Goal: Task Accomplishment & Management: Use online tool/utility

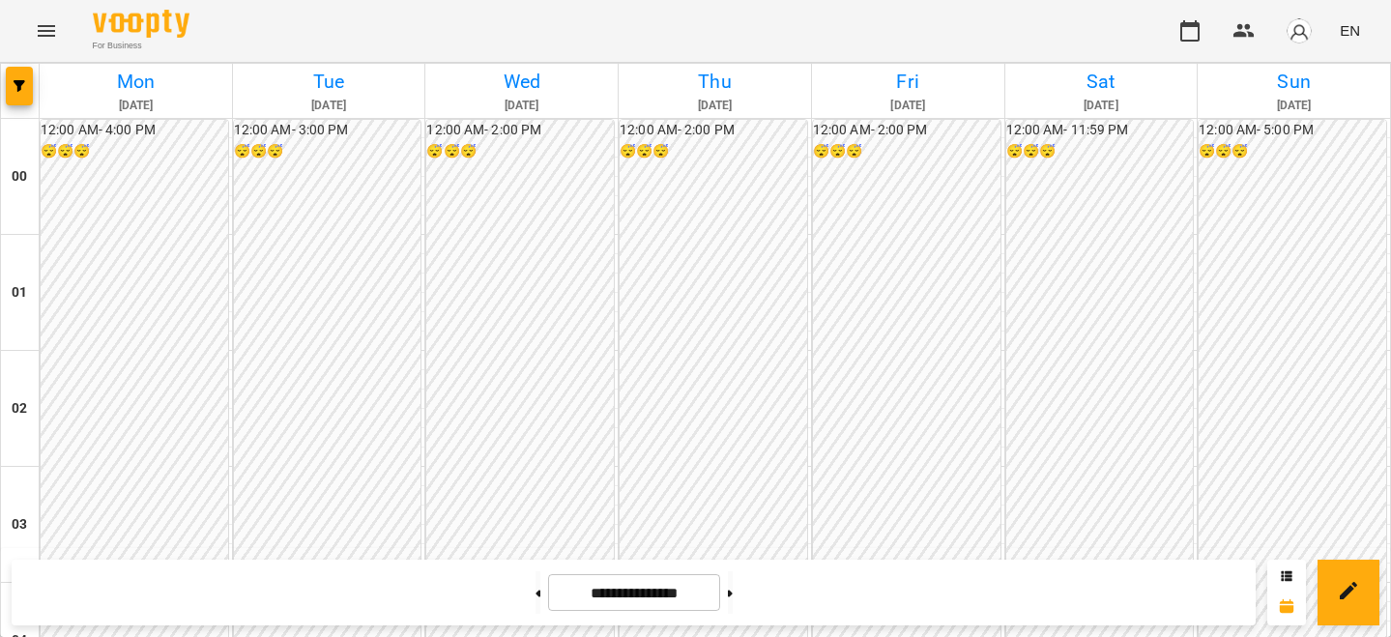
scroll to position [1850, 0]
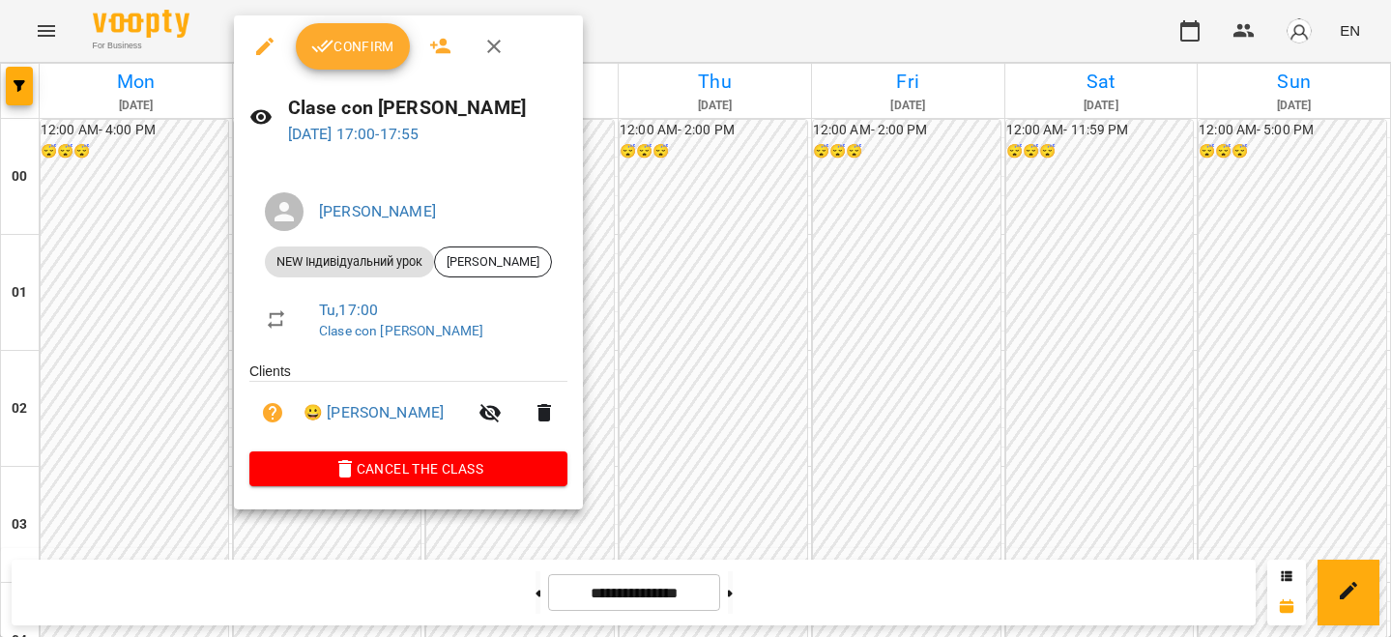
click at [377, 40] on span "Confirm" at bounding box center [352, 46] width 83 height 23
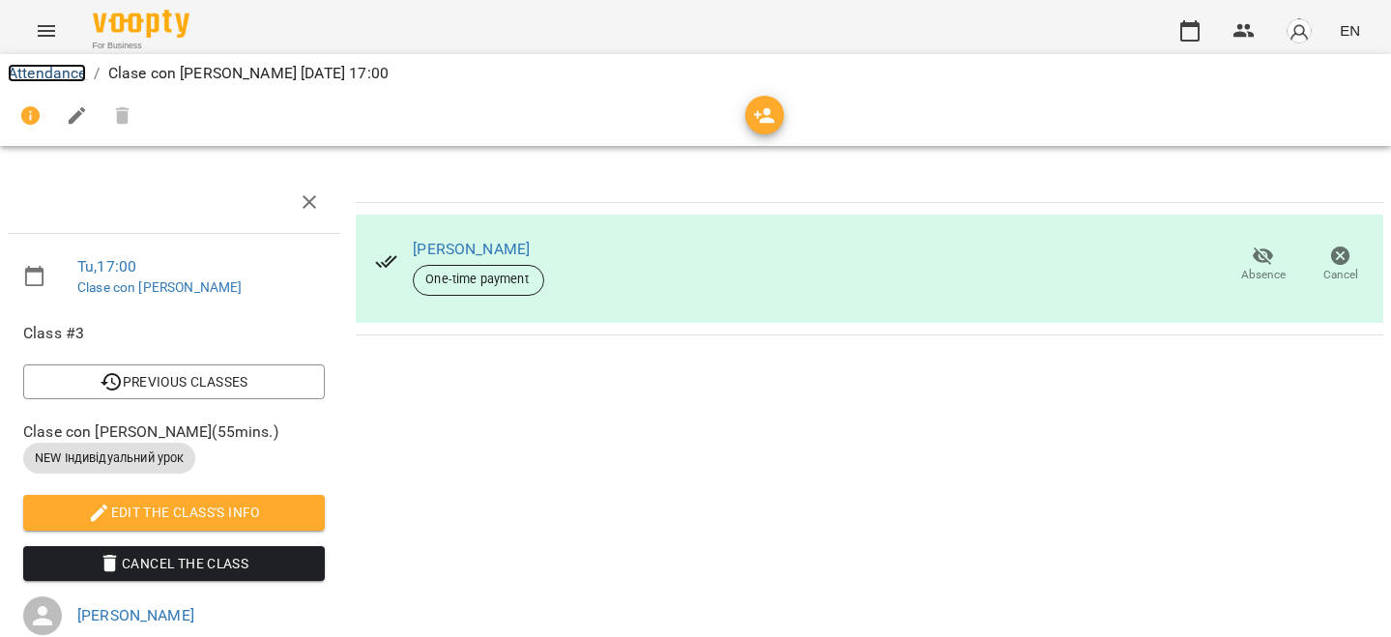
click at [76, 78] on link "Attendance" at bounding box center [47, 73] width 78 height 18
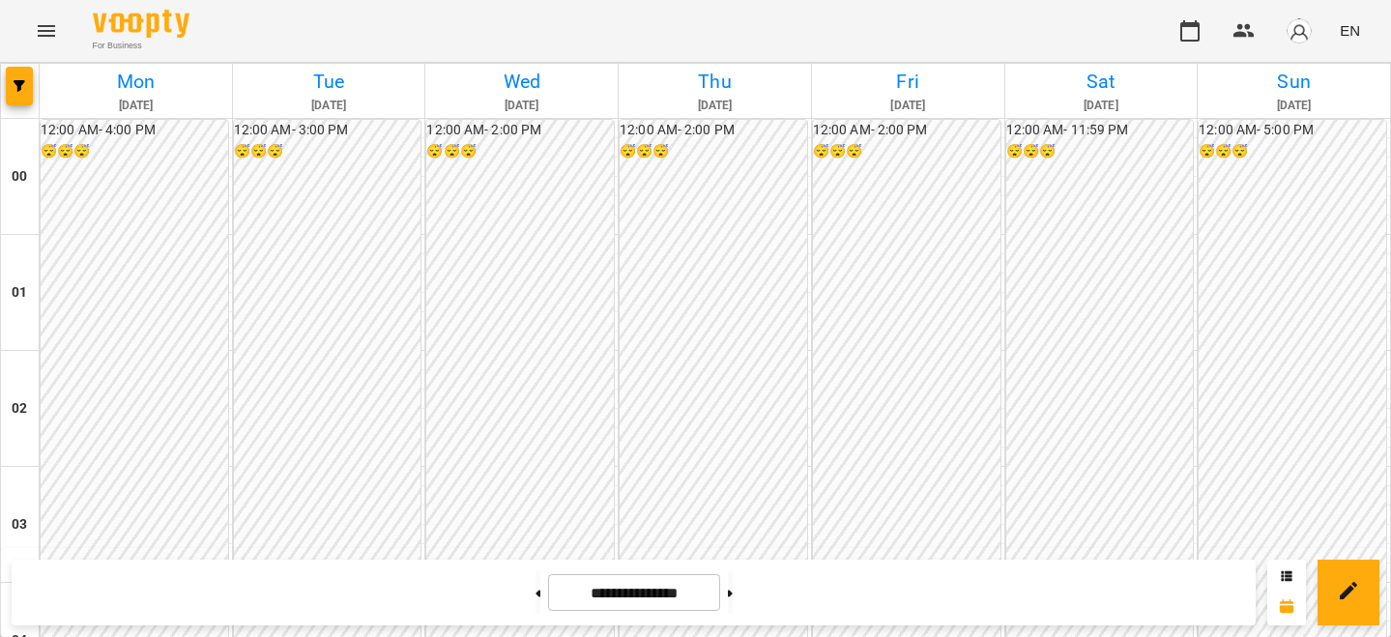
scroll to position [1608, 0]
click at [1293, 44] on button "button" at bounding box center [1299, 31] width 50 height 50
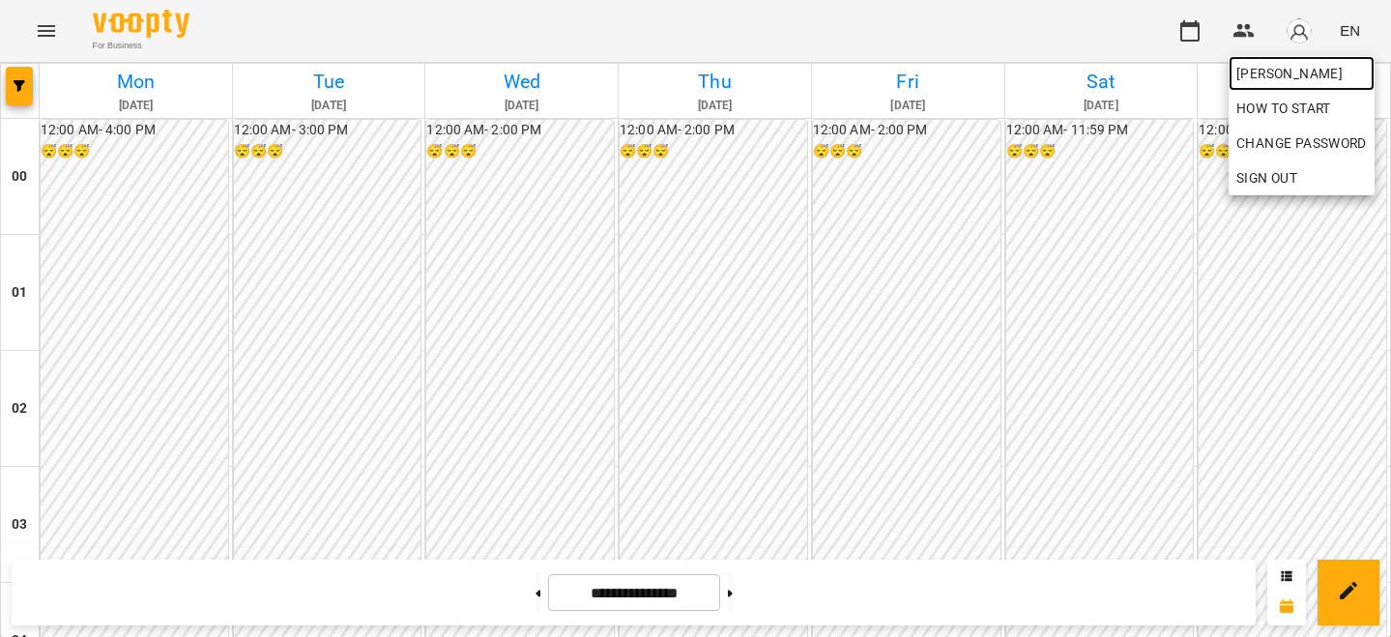
click at [1276, 80] on span "[PERSON_NAME]" at bounding box center [1302, 73] width 131 height 23
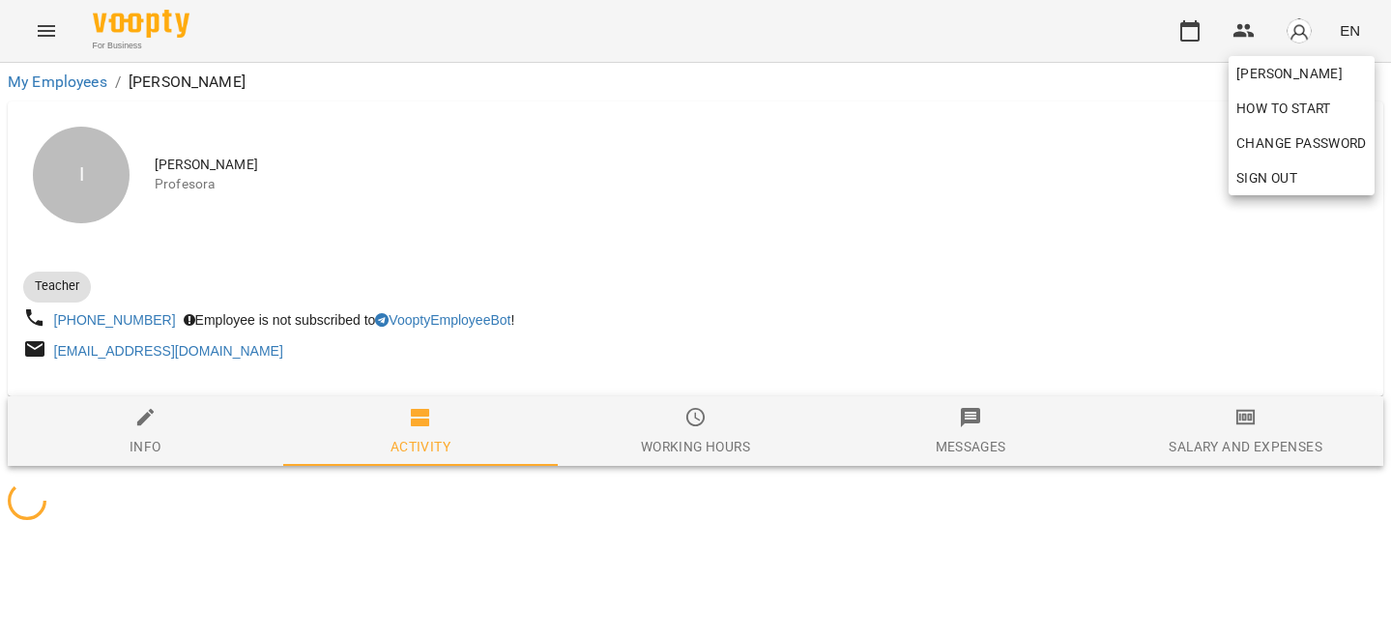
click at [1127, 276] on div at bounding box center [695, 318] width 1391 height 637
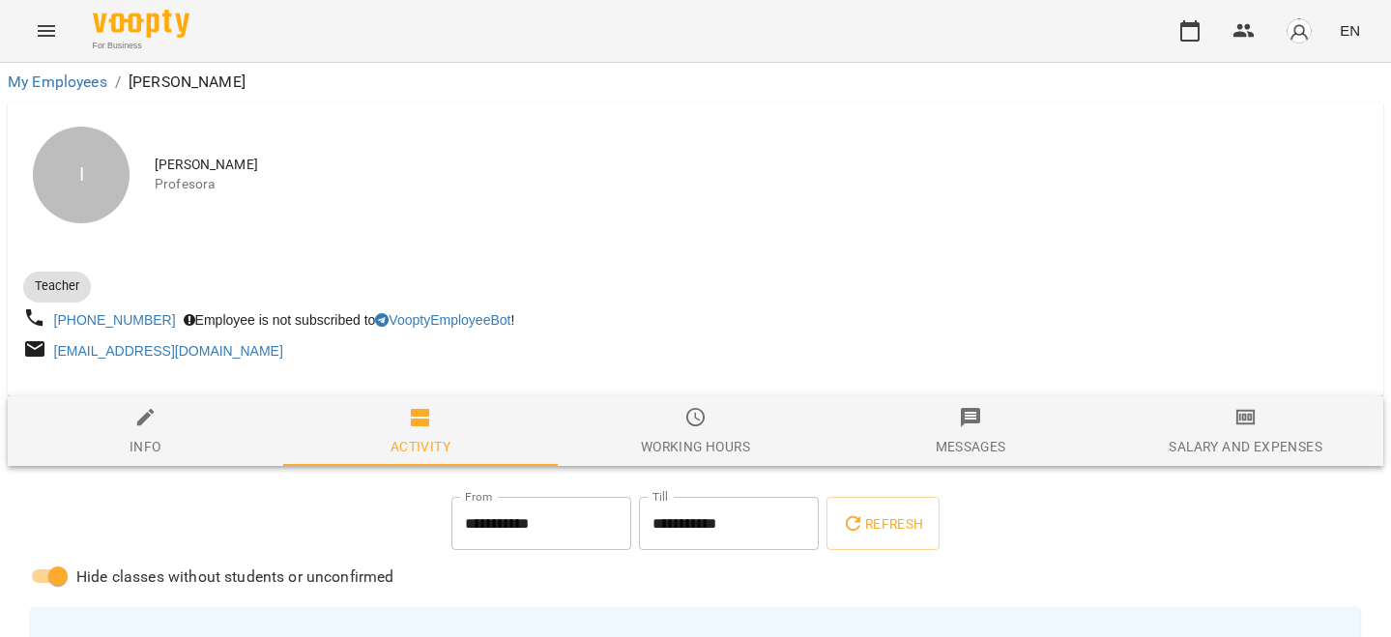
click at [1251, 432] on span "Salary and Expenses" at bounding box center [1246, 432] width 252 height 52
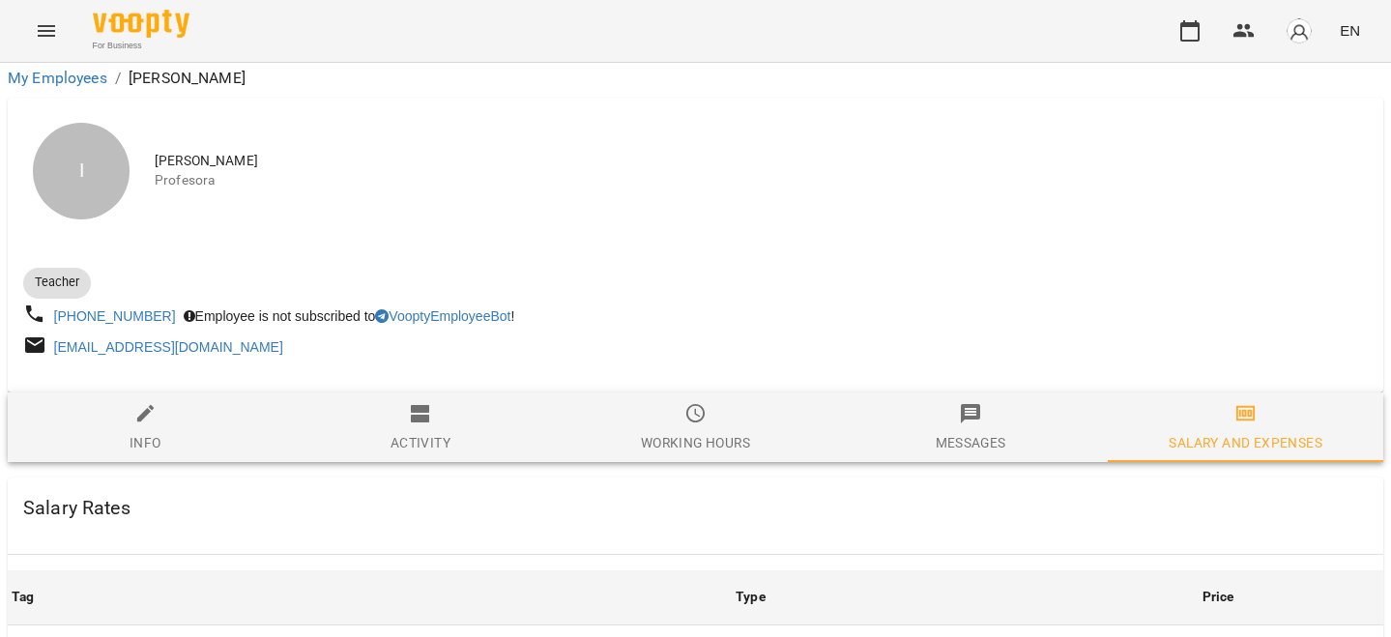
scroll to position [865, 0]
